Goal: Task Accomplishment & Management: Use online tool/utility

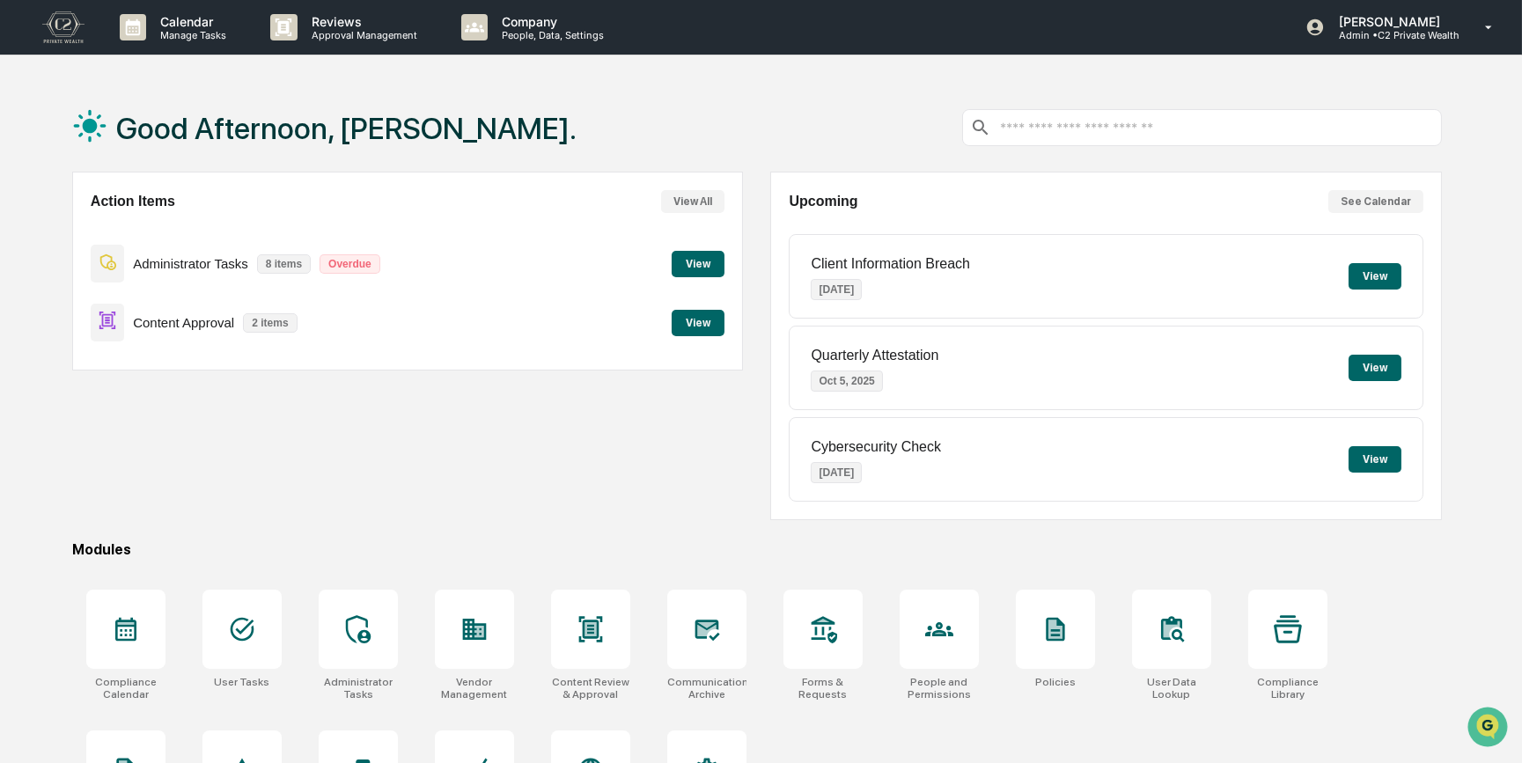
click at [705, 322] on button "View" at bounding box center [698, 323] width 53 height 26
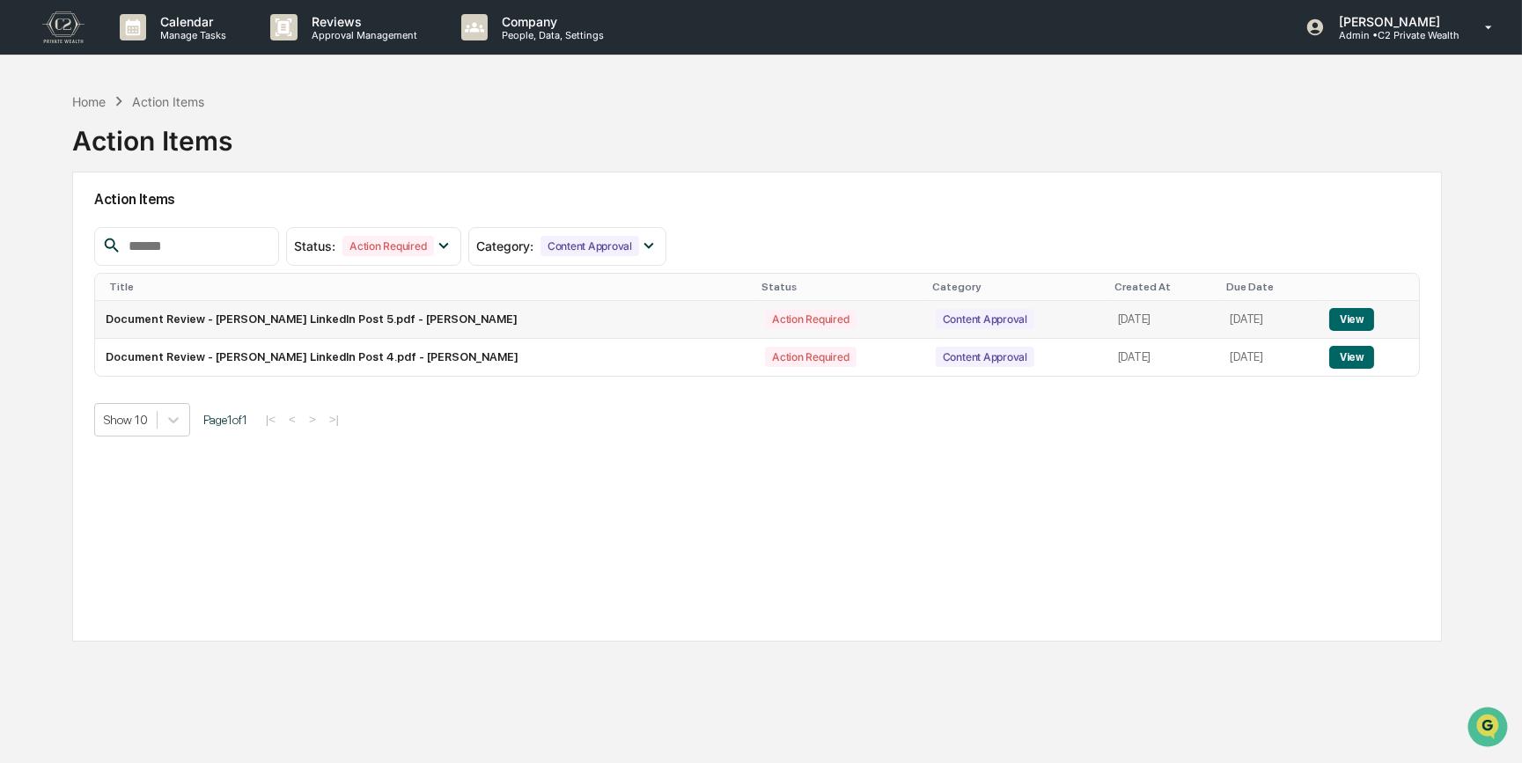
click at [1343, 319] on button "View" at bounding box center [1351, 319] width 45 height 23
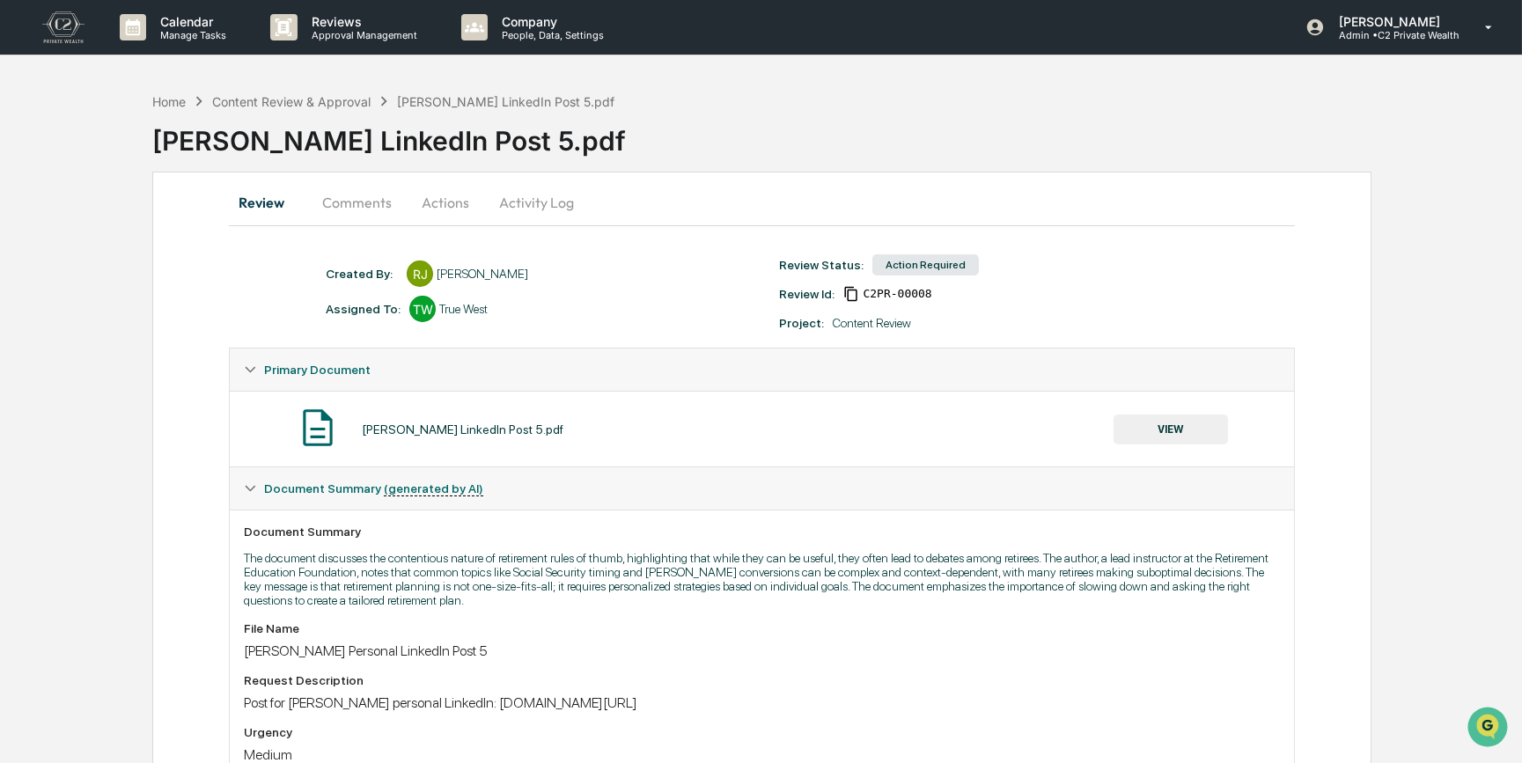
click at [364, 201] on button "Comments" at bounding box center [357, 202] width 98 height 42
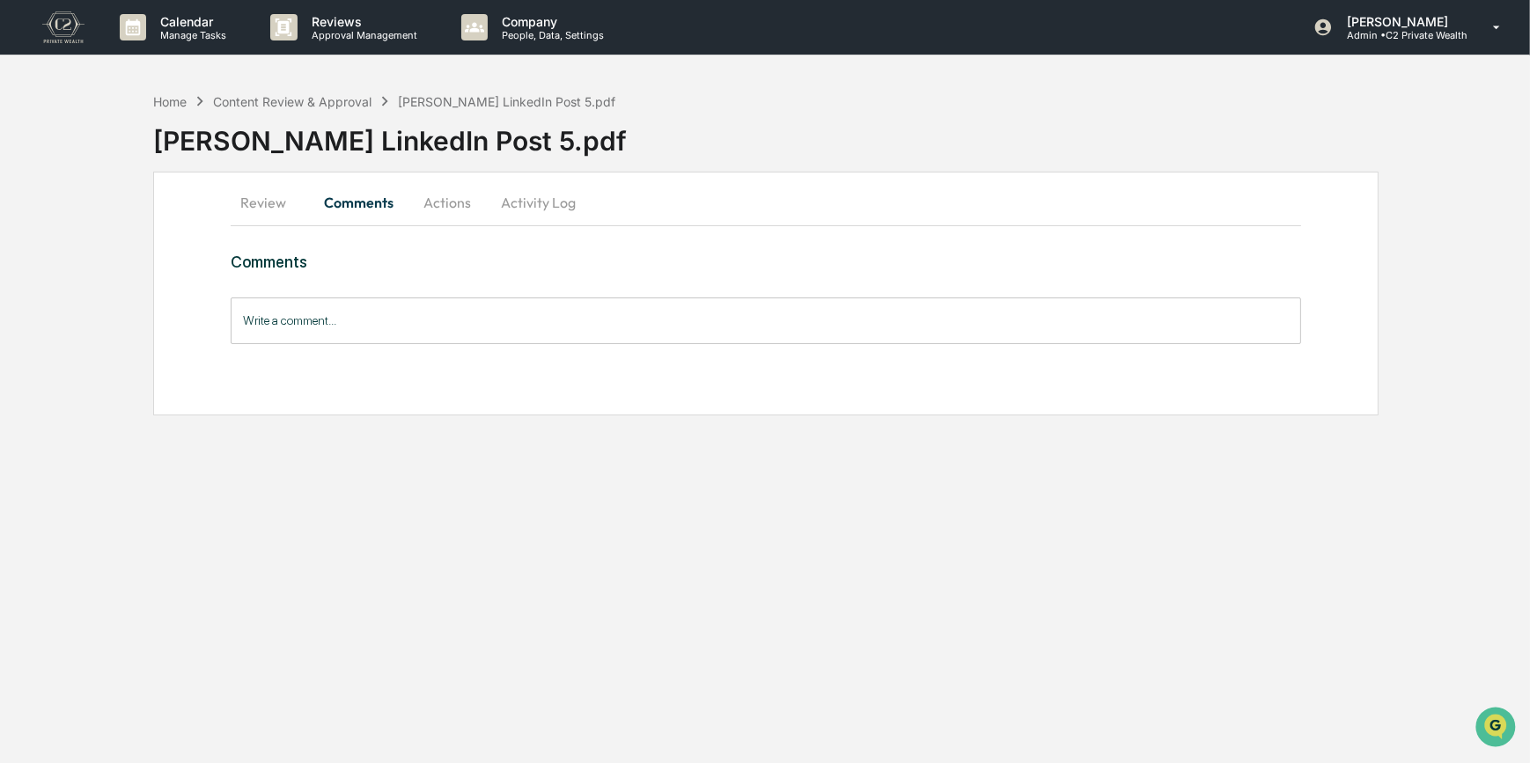
click at [253, 204] on button "Review" at bounding box center [270, 202] width 79 height 42
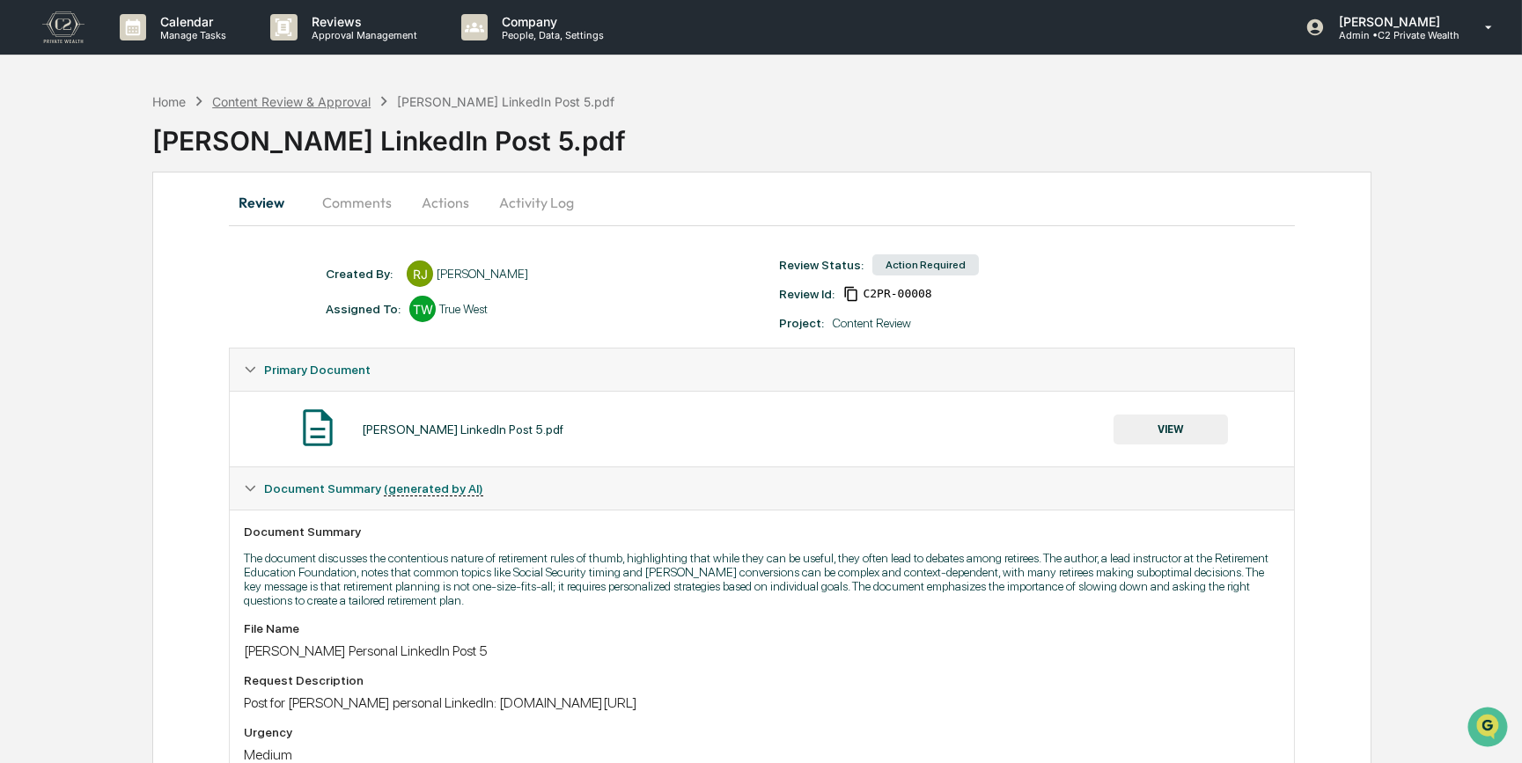
click at [304, 99] on div "Content Review & Approval" at bounding box center [291, 101] width 158 height 15
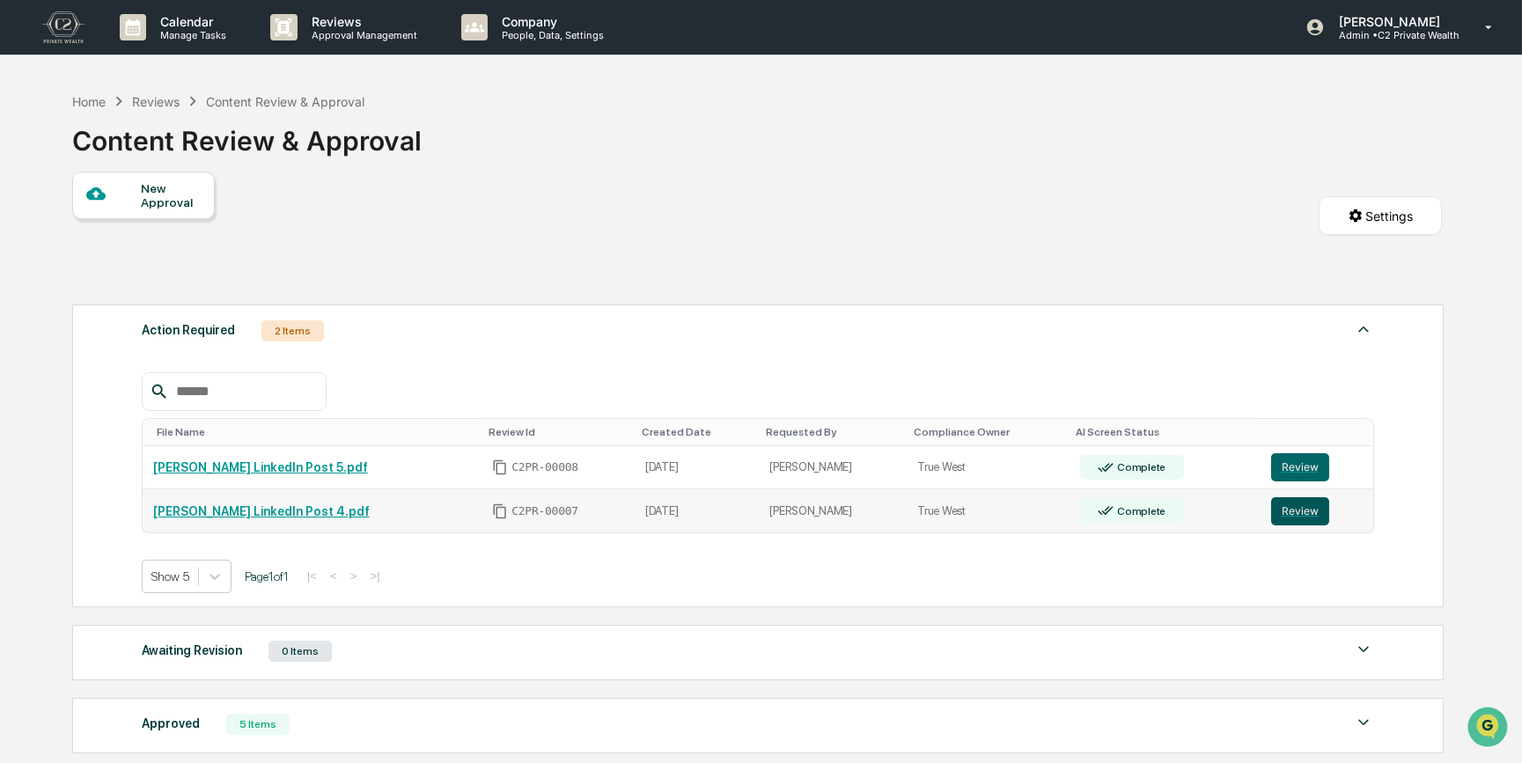
click at [1288, 519] on button "Review" at bounding box center [1300, 511] width 58 height 28
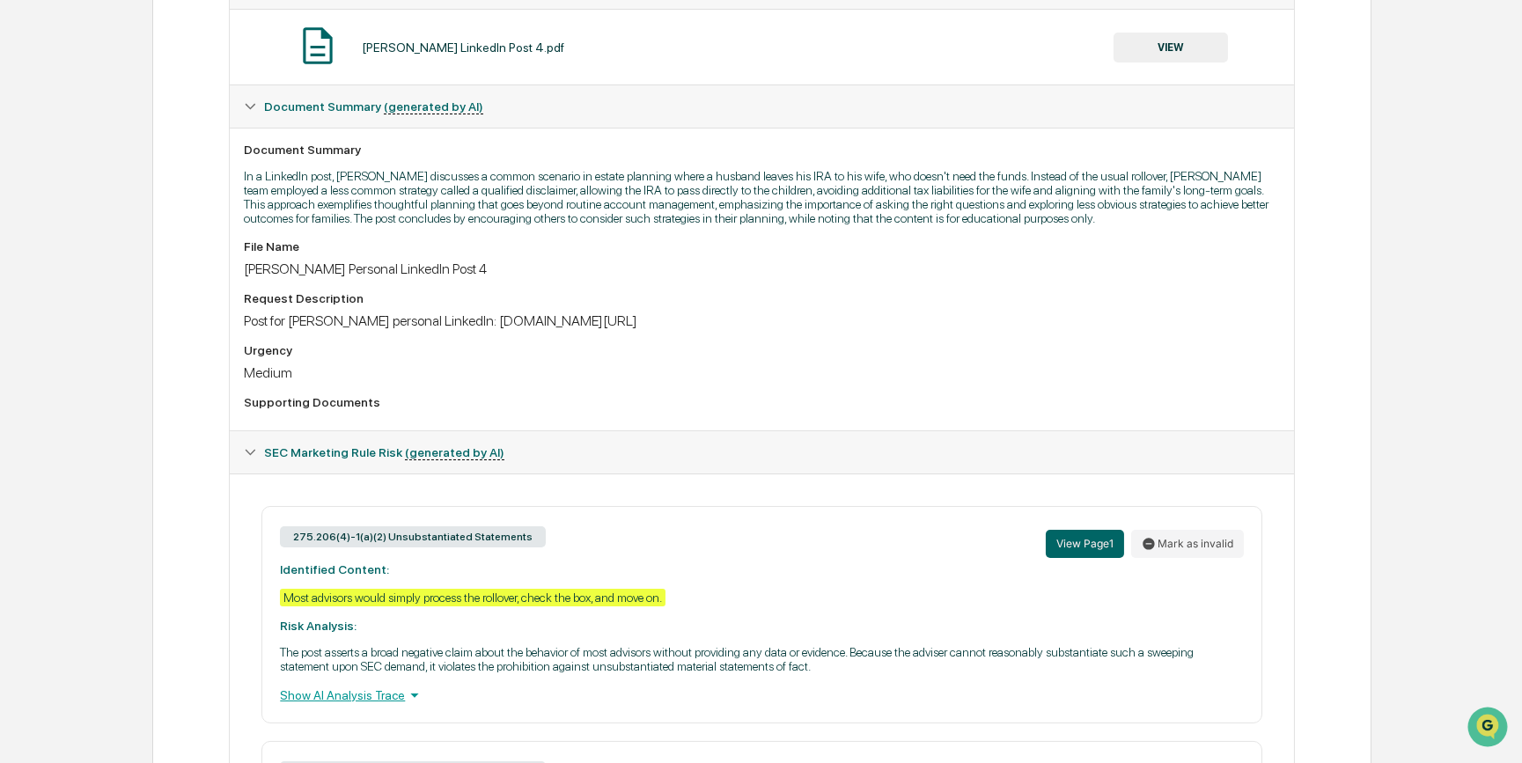
scroll to position [400, 0]
